Goal: Navigation & Orientation: Find specific page/section

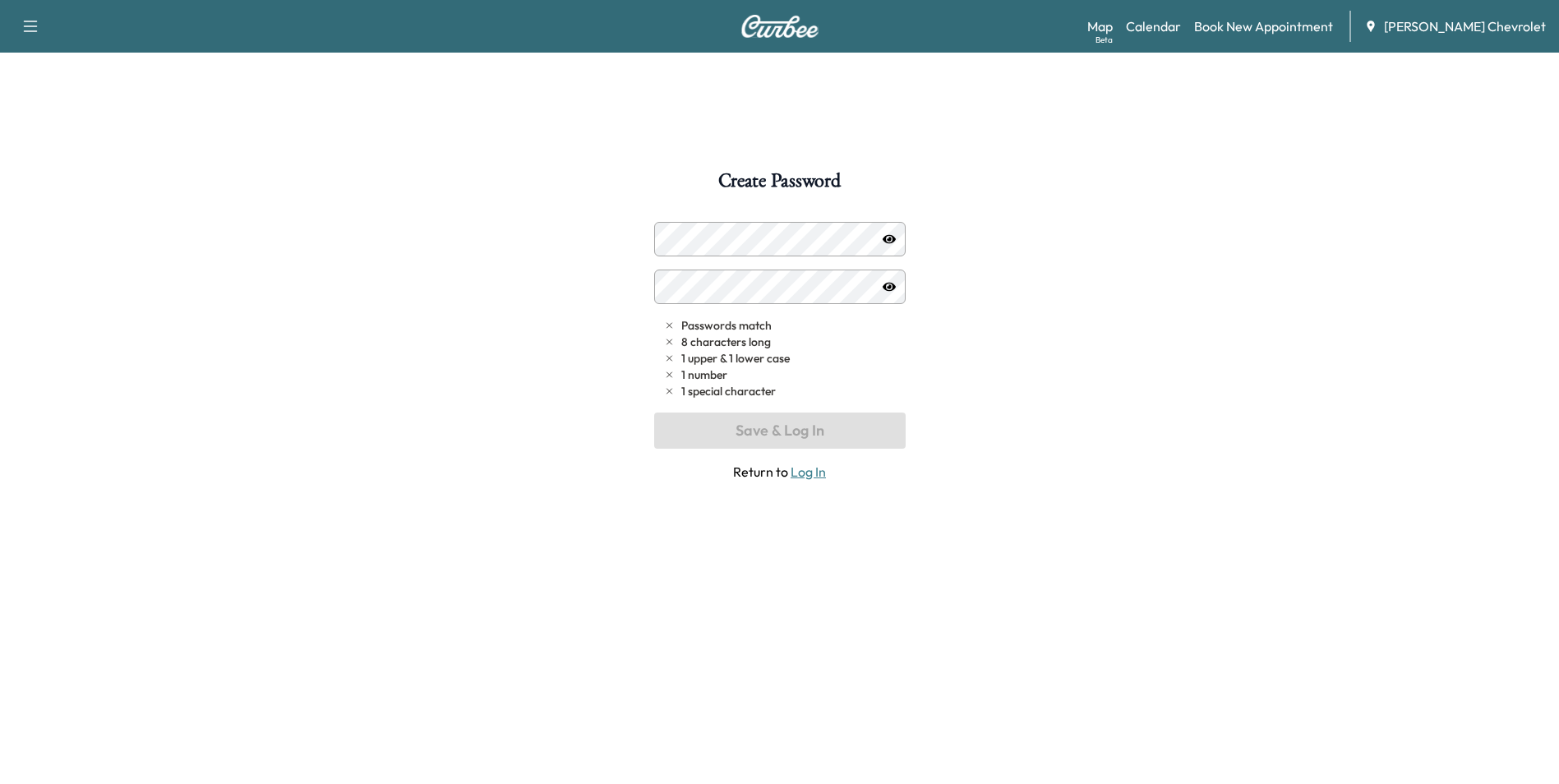
click at [811, 472] on link "Log In" at bounding box center [808, 472] width 35 height 17
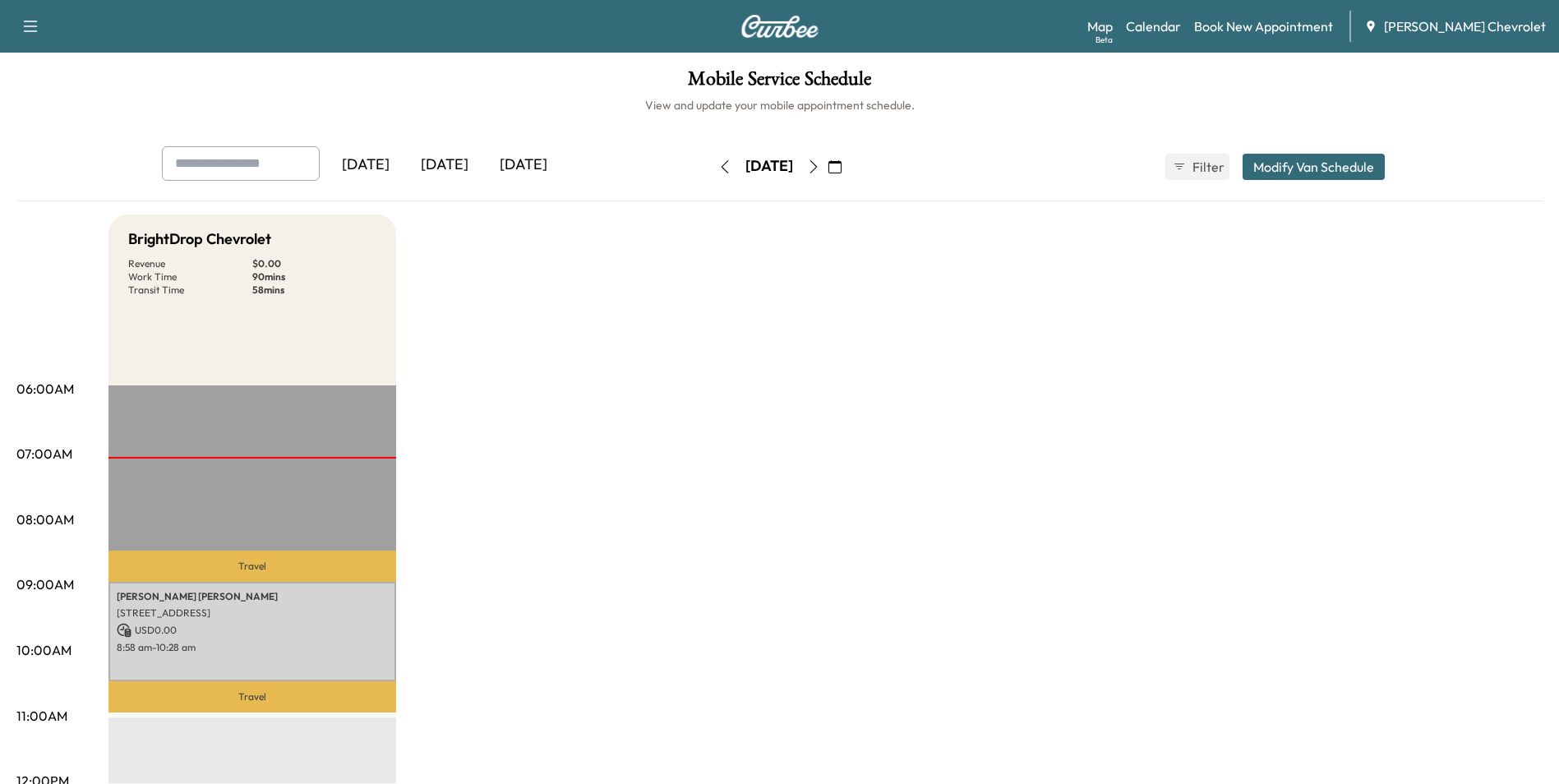
click at [519, 156] on div "[DATE]" at bounding box center [524, 165] width 79 height 38
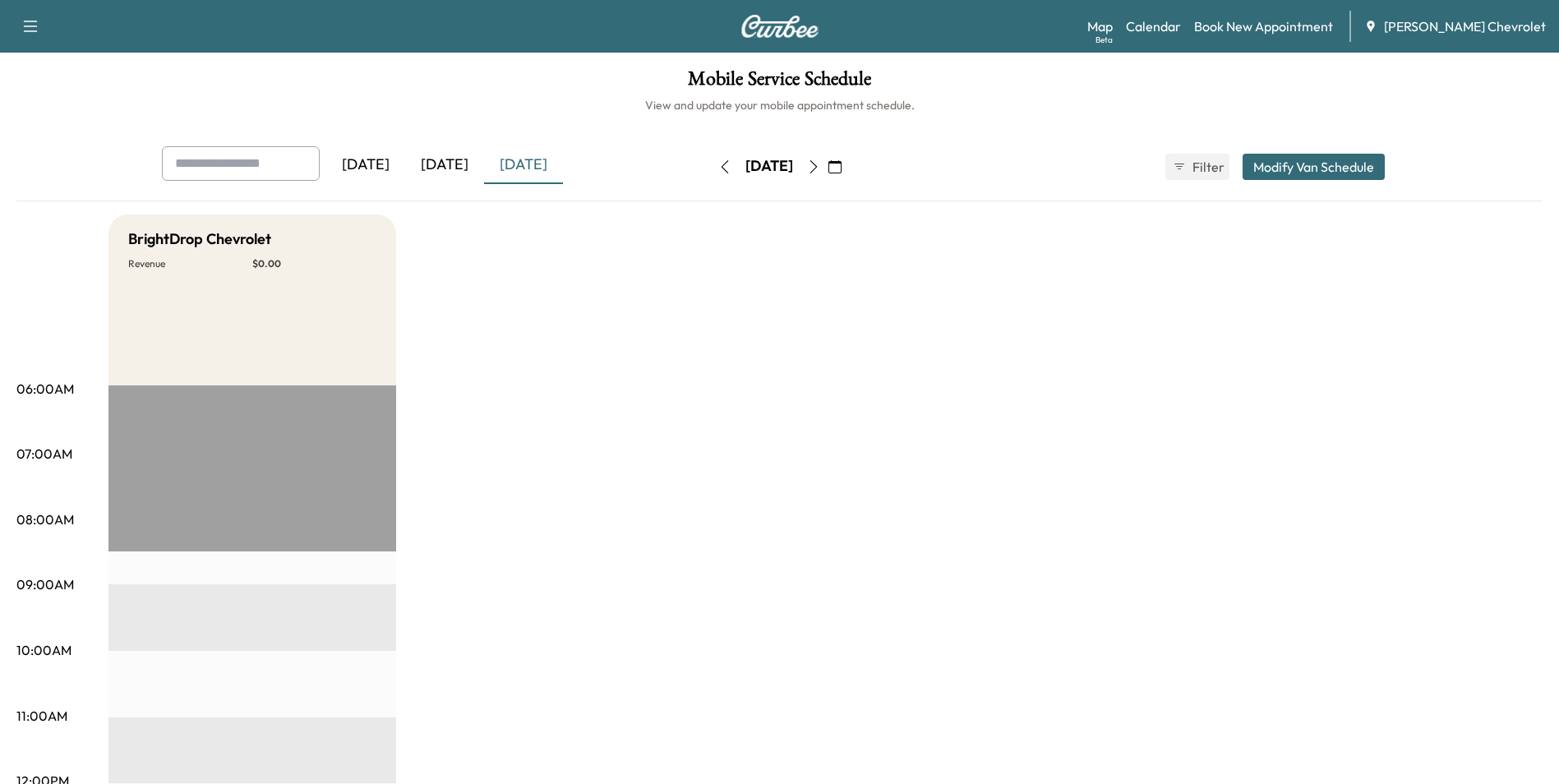
click at [444, 162] on div "[DATE]" at bounding box center [445, 165] width 79 height 38
